Goal: Task Accomplishment & Management: Manage account settings

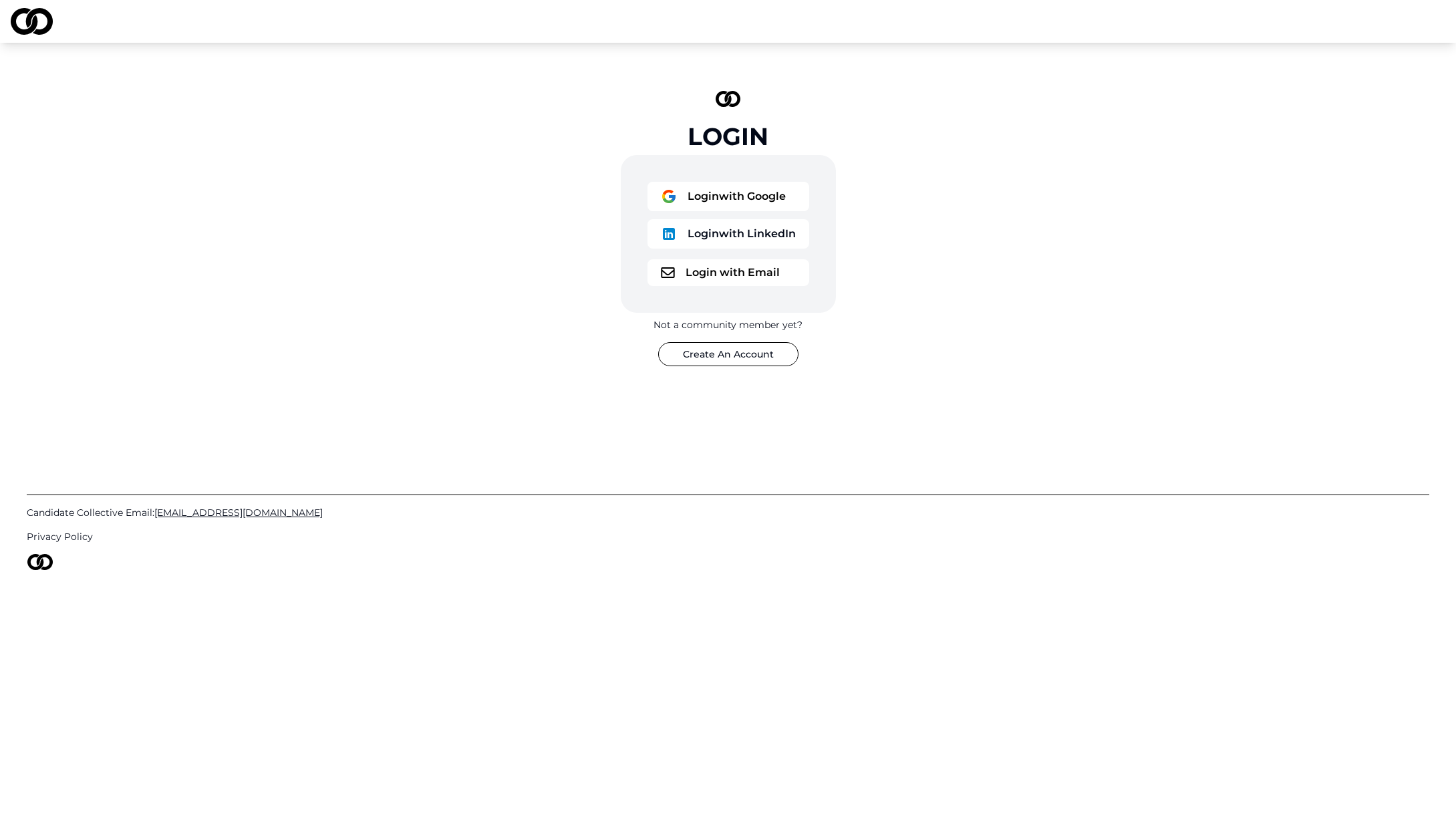
click at [689, 277] on button "Login with Email" at bounding box center [728, 273] width 162 height 27
click at [741, 276] on button "Login with Email" at bounding box center [728, 273] width 162 height 27
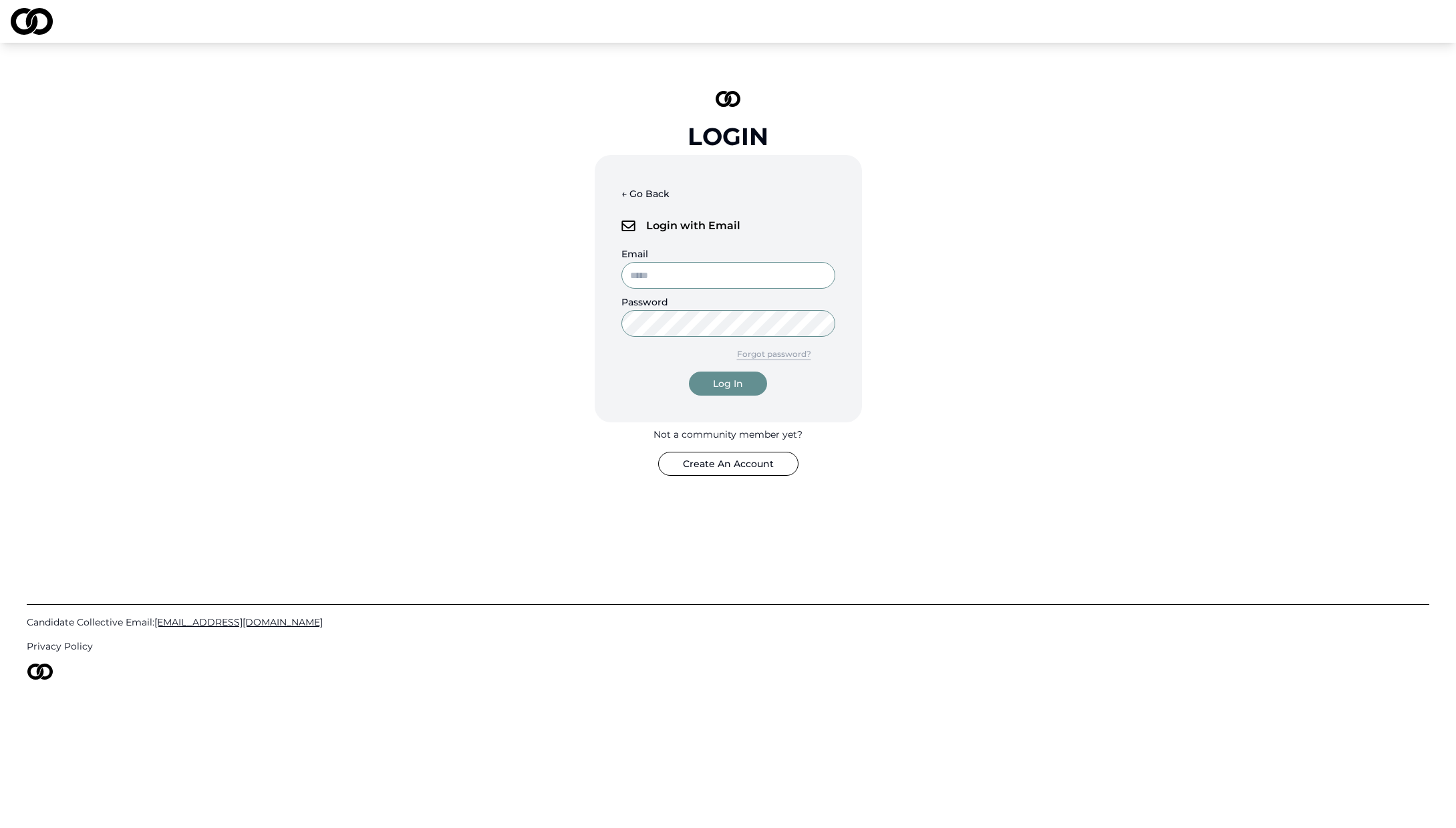
click at [0, 827] on com-1password-button at bounding box center [0, 828] width 0 height 0
type input "**********"
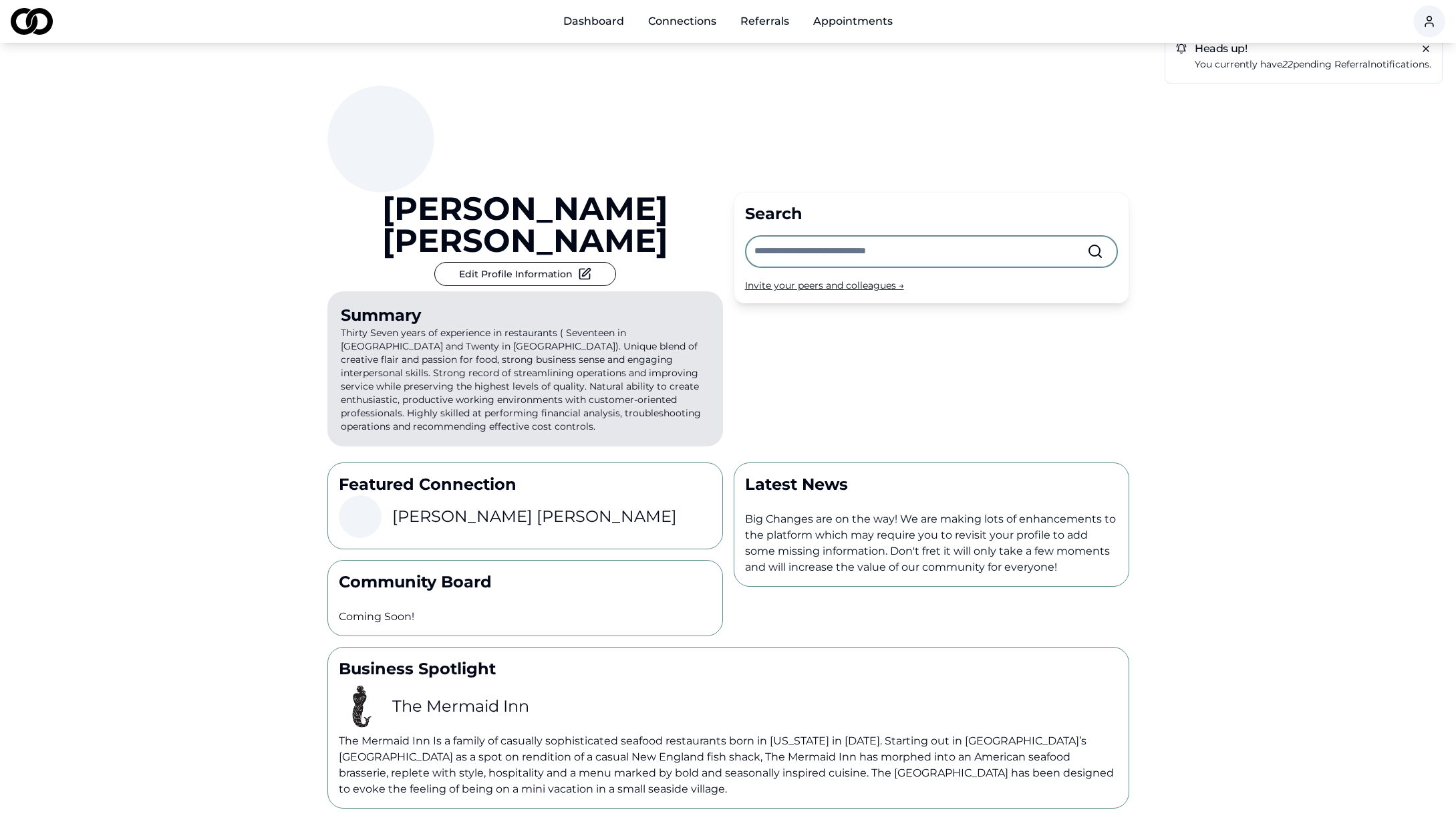
click at [1310, 69] on p "You currently have 22 pending referral notifications." at bounding box center [1313, 64] width 236 height 15
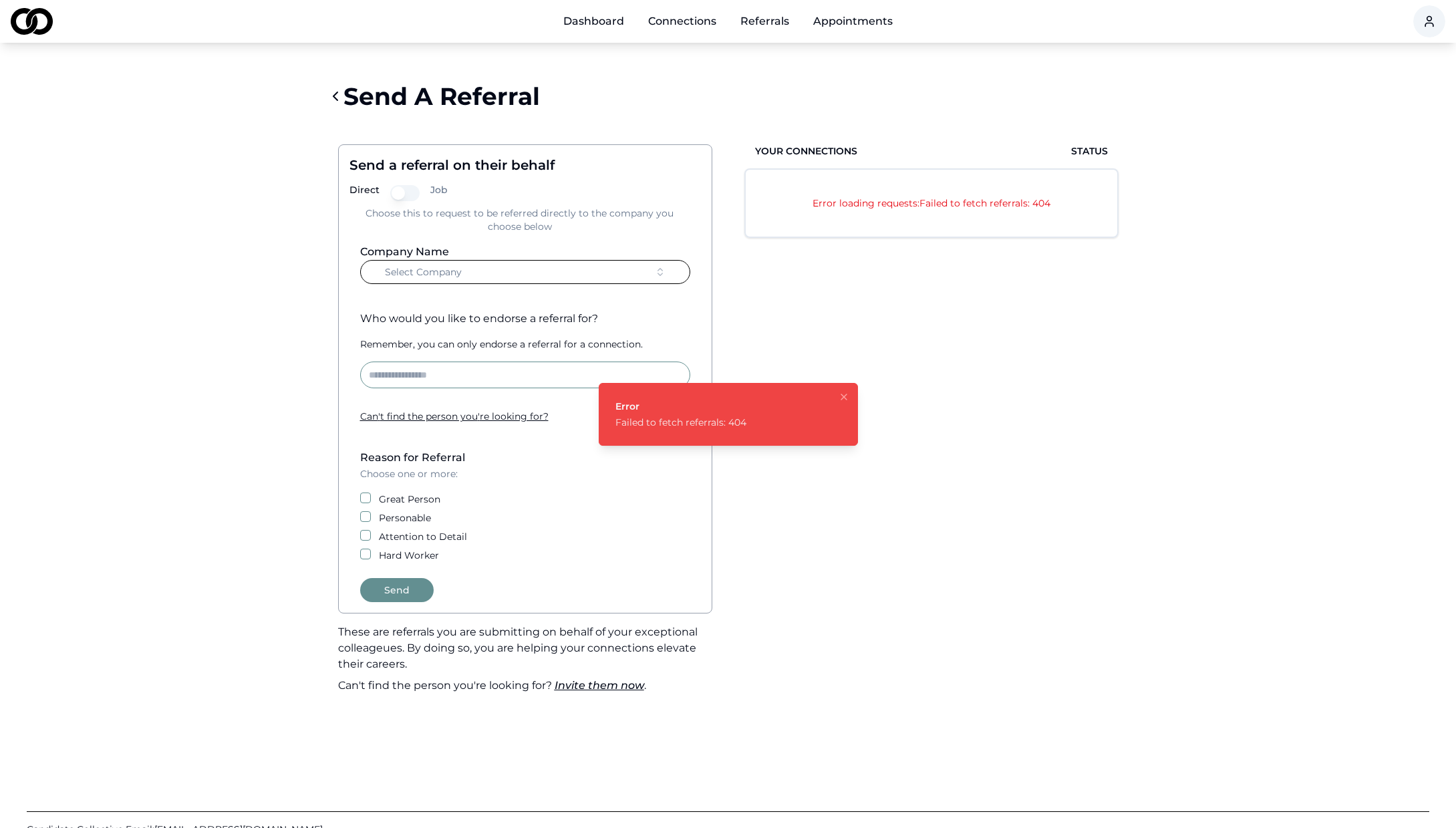
click at [851, 320] on div "Your Connections Status Error loading requests: Failed to fetch referrals: 404" at bounding box center [932, 413] width 396 height 581
click at [1001, 226] on div "Error loading requests: Failed to fetch referrals: 404" at bounding box center [931, 203] width 371 height 66
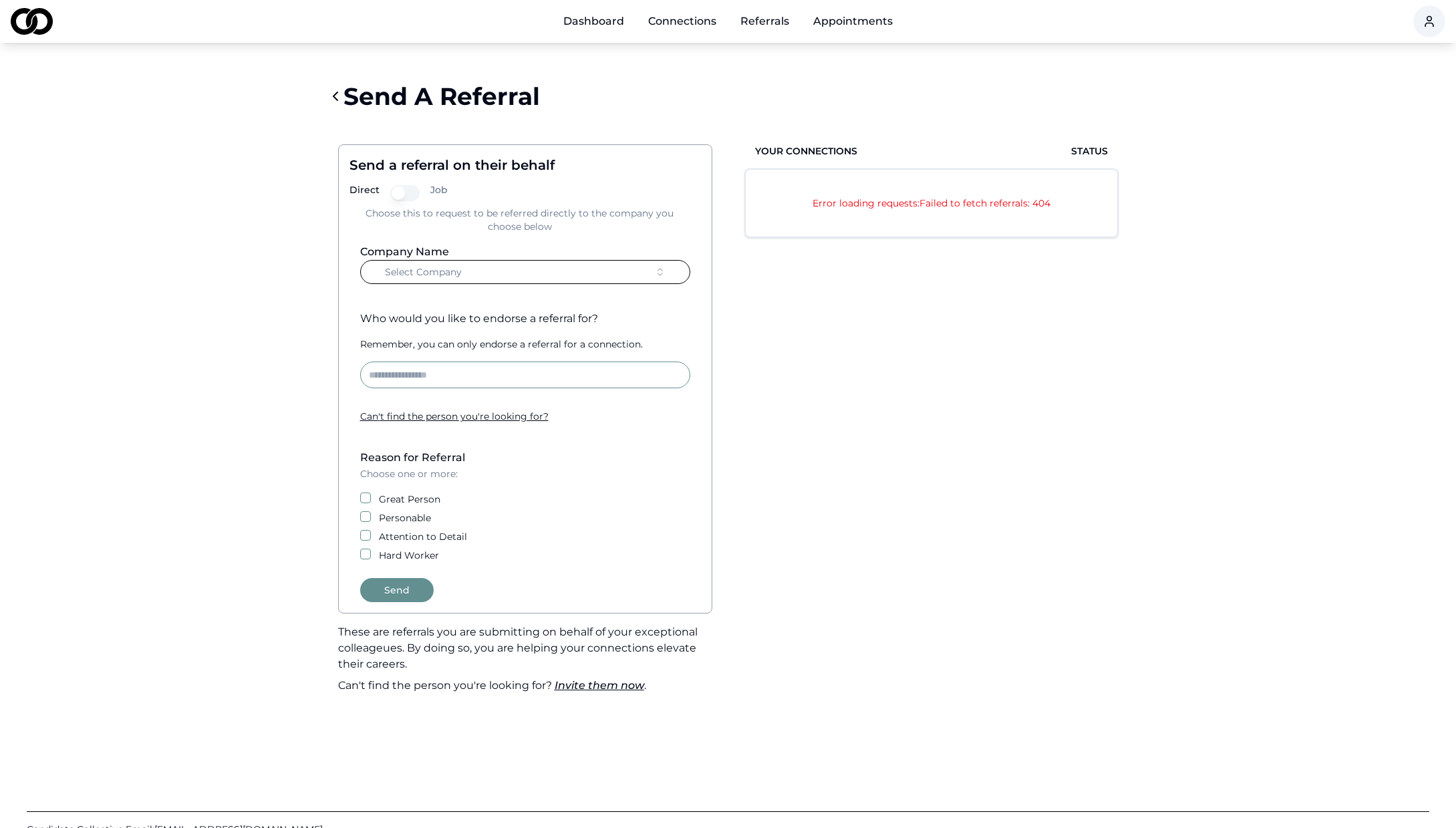
click at [1428, 29] on html "Dashboard Connections Referrals Appointments Send A Referral Send a referral on…" at bounding box center [728, 414] width 1456 height 828
click at [1355, 157] on div "Sign Out" at bounding box center [1460, 156] width 255 height 21
